Goal: Task Accomplishment & Management: Manage account settings

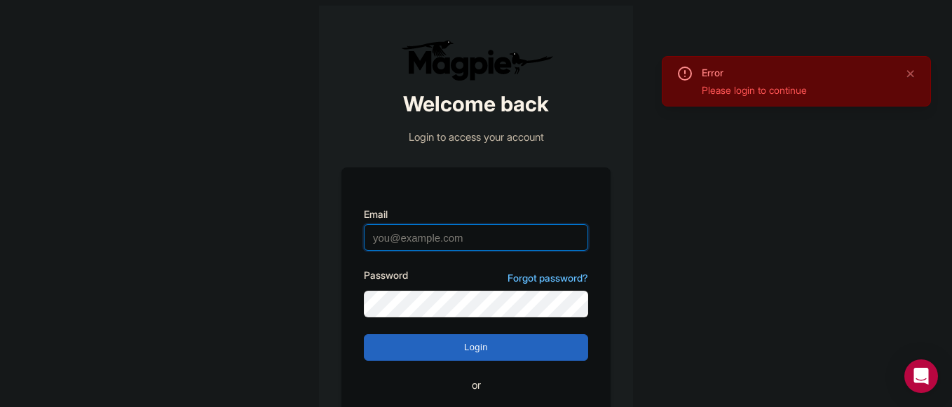
type input "[EMAIL_ADDRESS][DOMAIN_NAME]"
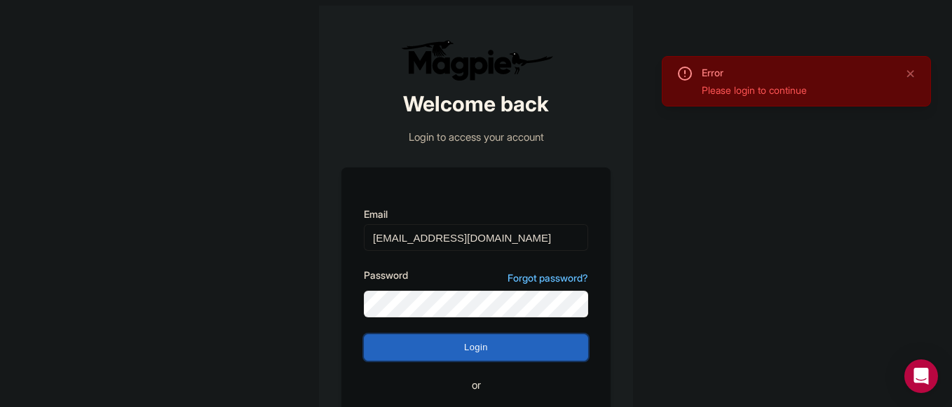
click at [405, 357] on input "Login" at bounding box center [476, 347] width 224 height 27
type input "Logging in..."
